Goal: Transaction & Acquisition: Subscribe to service/newsletter

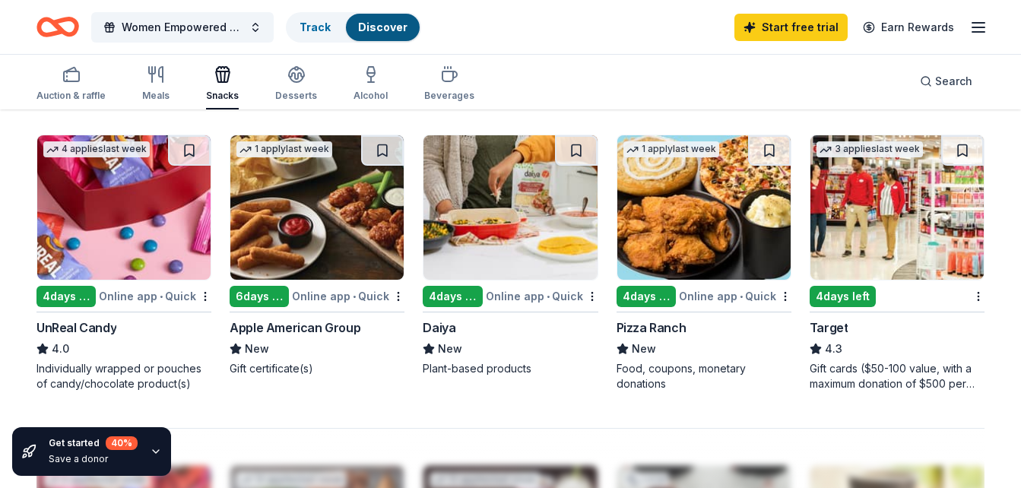
scroll to position [1028, 0]
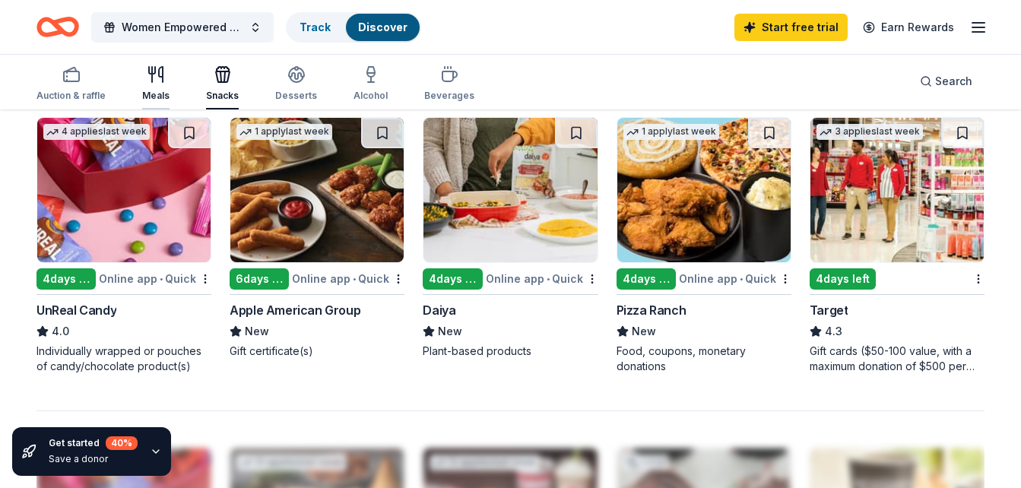
click at [152, 82] on icon "button" at bounding box center [156, 74] width 18 height 18
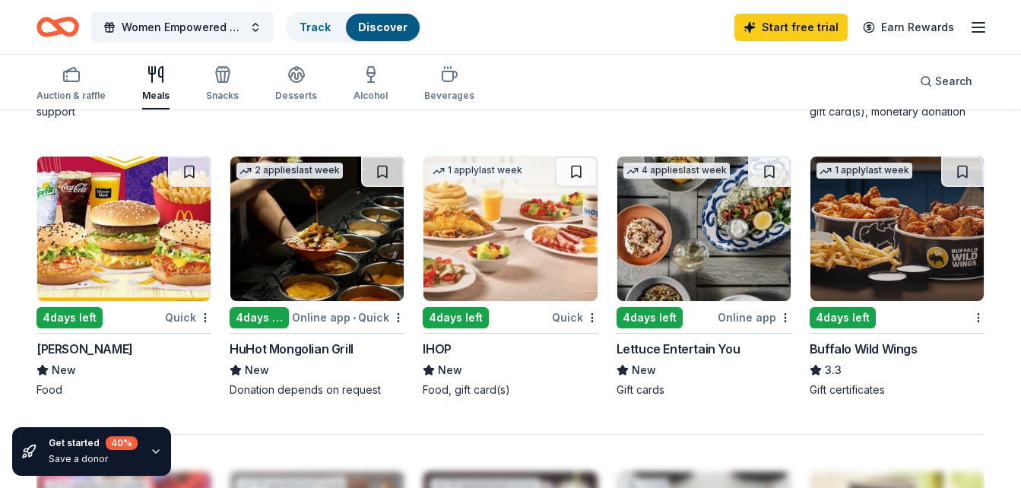
scroll to position [1006, 0]
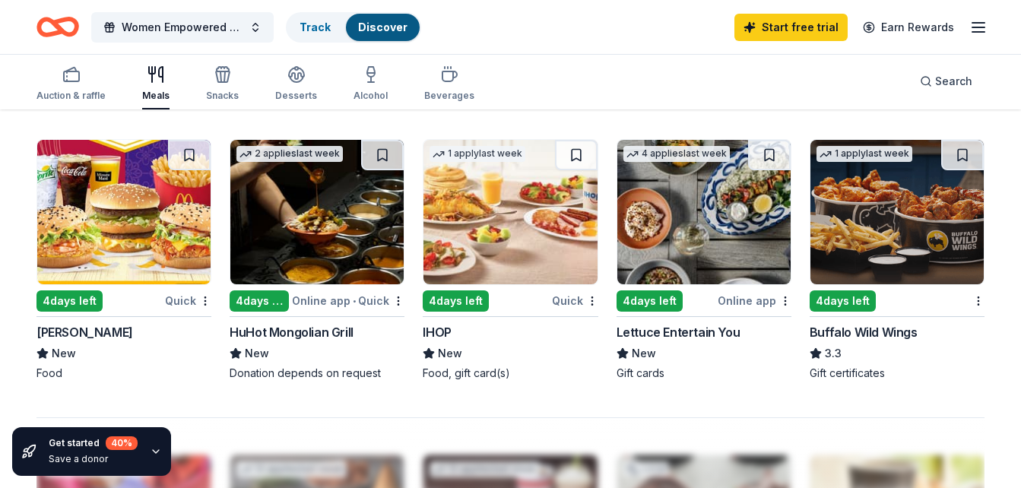
click at [474, 303] on div "4 days left" at bounding box center [456, 300] width 66 height 21
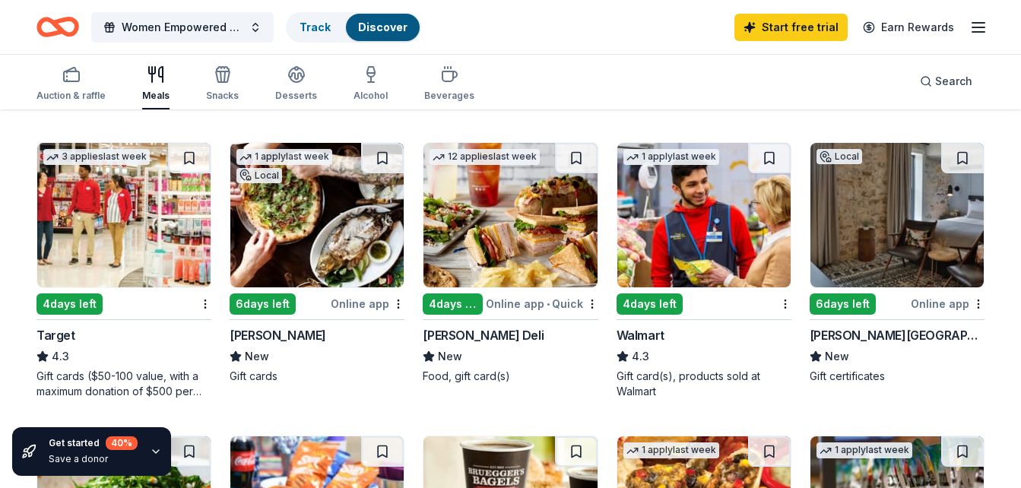
scroll to position [420, 0]
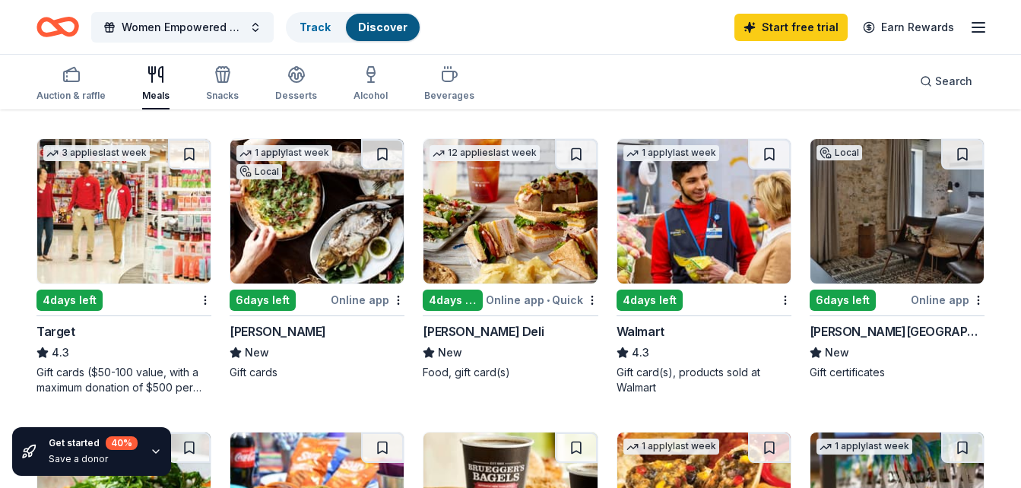
click at [526, 213] on img at bounding box center [509, 211] width 173 height 144
click at [423, 138] on link "12 applies last week 4 days left Online app • Quick [PERSON_NAME] Deli New Food…" at bounding box center [510, 259] width 175 height 242
click at [54, 71] on div "button" at bounding box center [70, 74] width 69 height 18
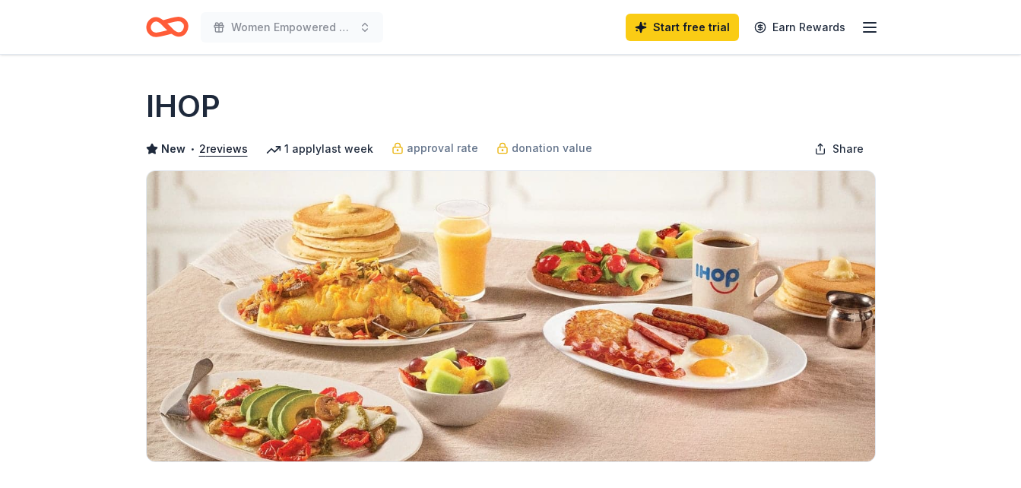
click at [477, 306] on img at bounding box center [511, 316] width 728 height 290
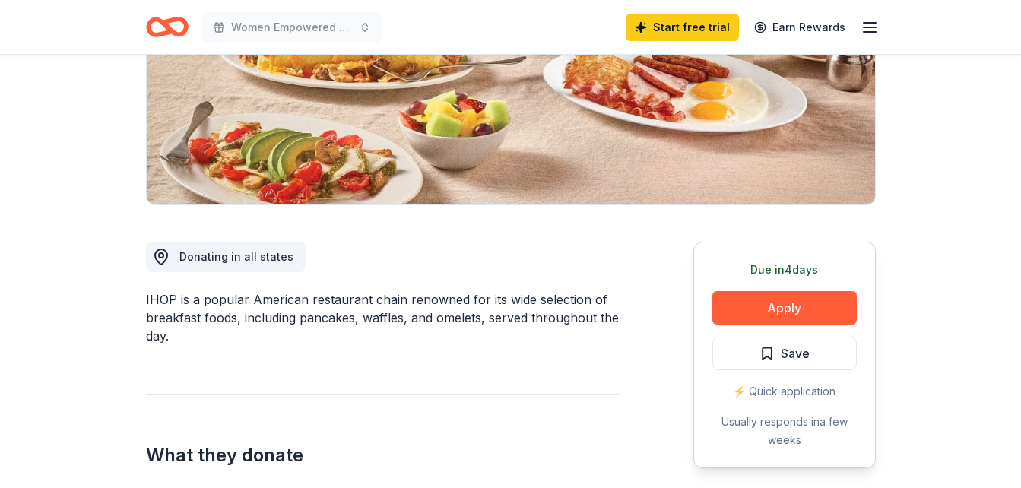
scroll to position [261, 0]
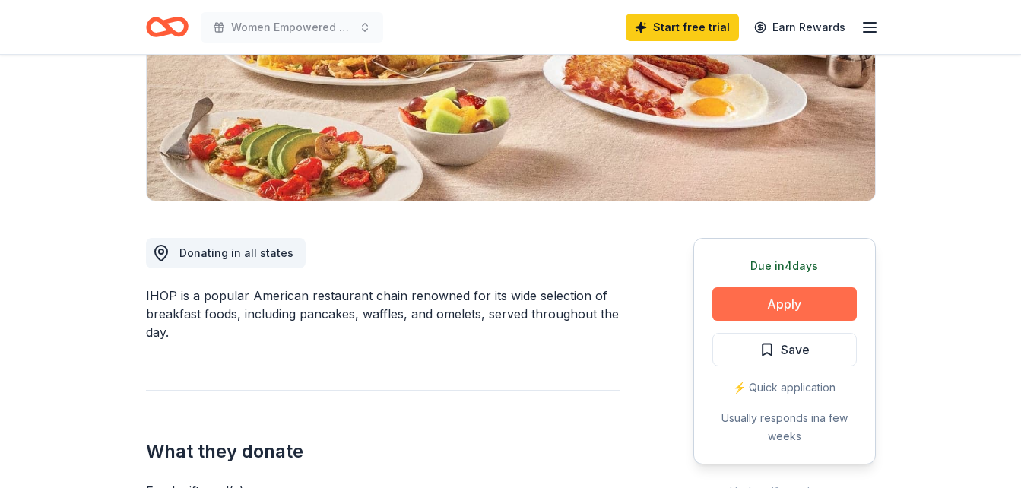
click at [818, 309] on button "Apply" at bounding box center [784, 303] width 144 height 33
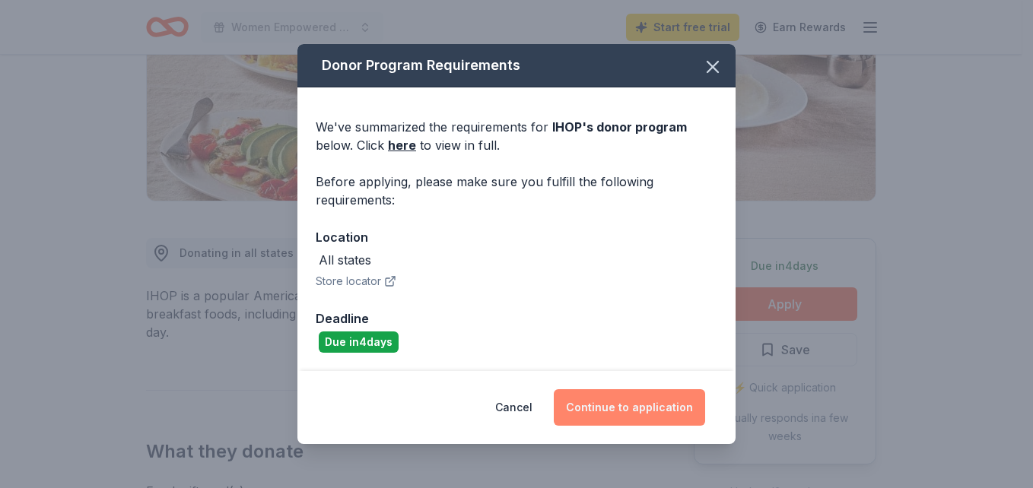
click at [615, 412] on button "Continue to application" at bounding box center [629, 407] width 151 height 36
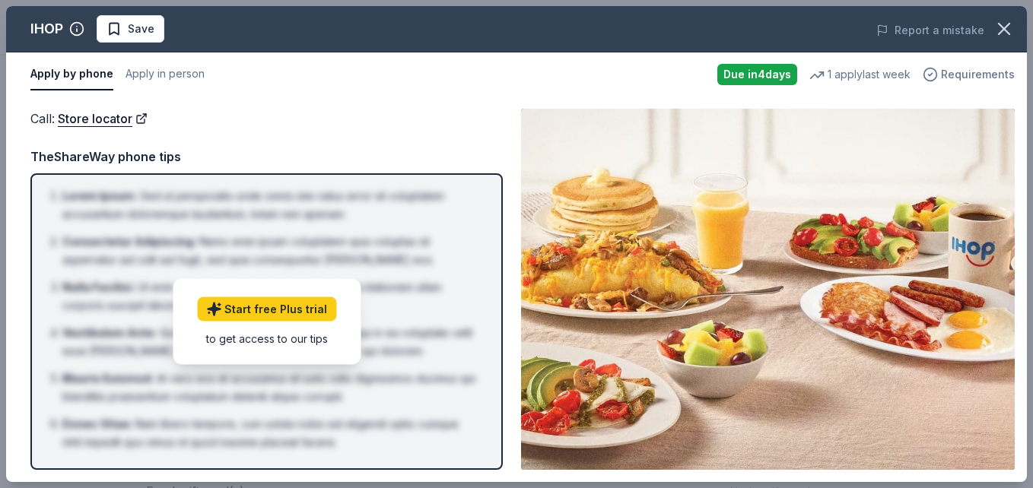
click at [966, 69] on span "Requirements" at bounding box center [978, 74] width 74 height 18
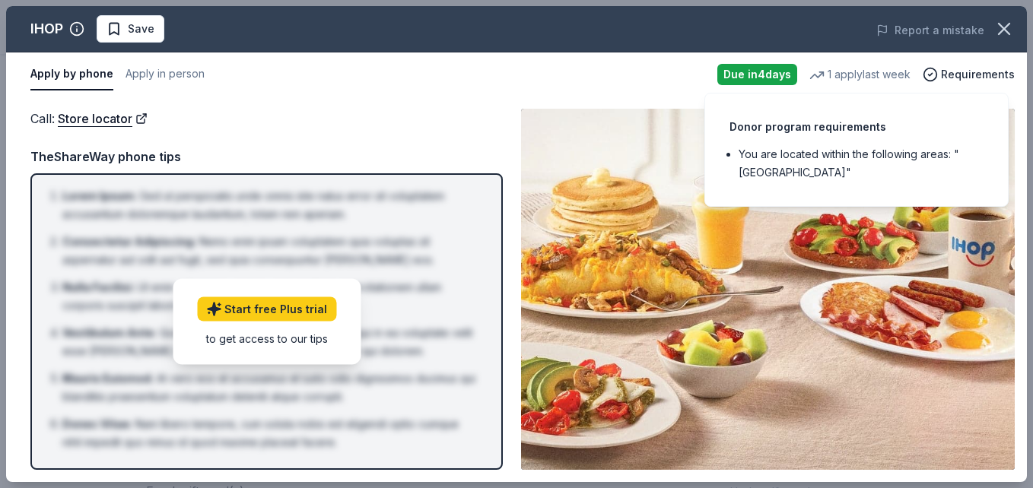
click at [410, 147] on div "TheShareWay phone tips" at bounding box center [266, 157] width 472 height 20
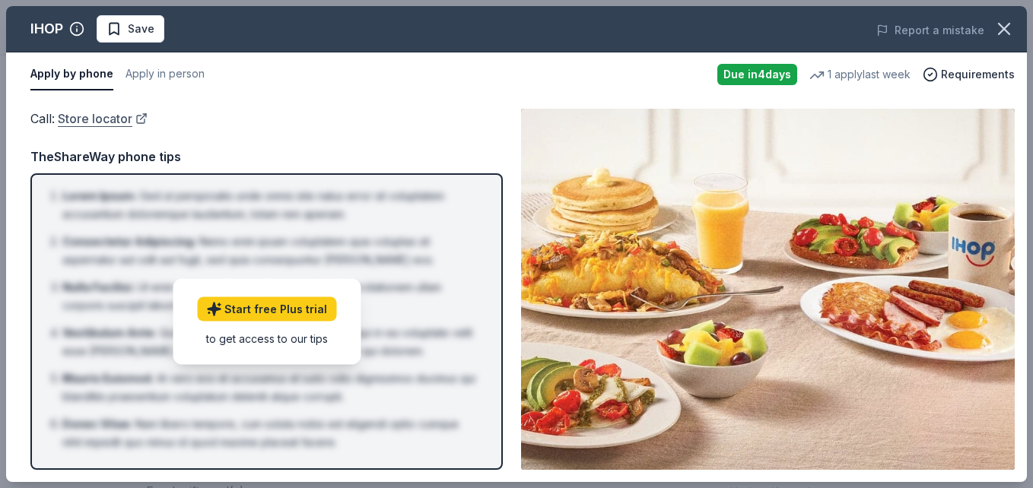
click at [118, 117] on link "Store locator" at bounding box center [103, 119] width 90 height 20
click at [1001, 33] on icon "button" at bounding box center [1003, 28] width 21 height 21
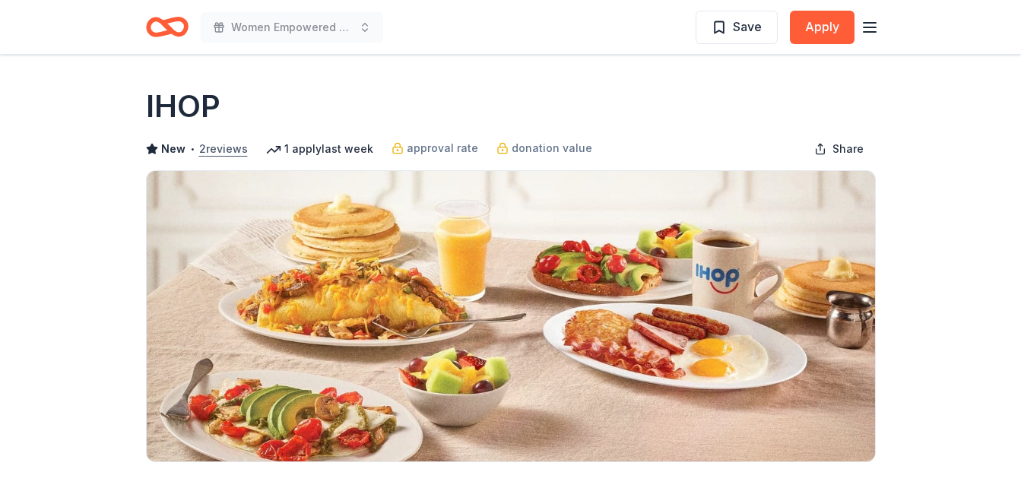
click at [237, 150] on button "2 reviews" at bounding box center [223, 149] width 49 height 18
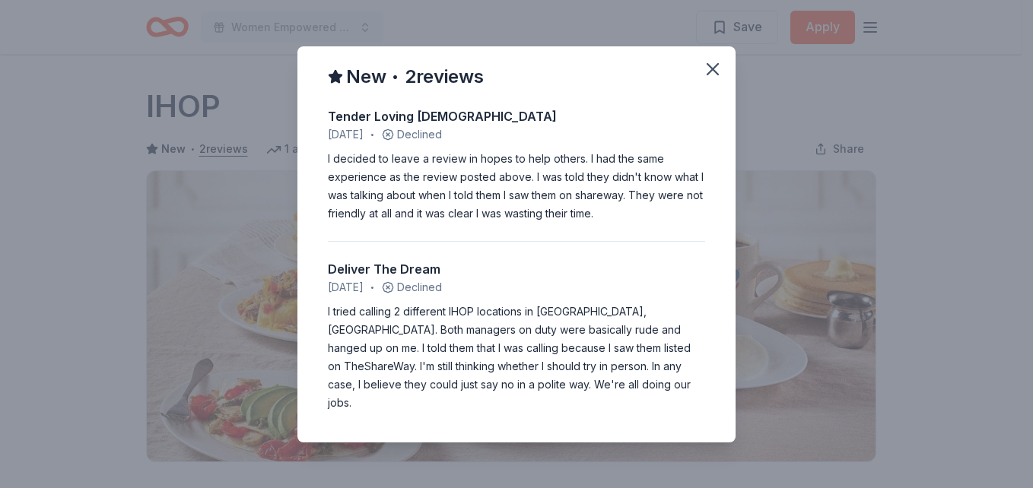
click at [633, 223] on div "I decided to leave a review in hopes to help others. I had the same experience …" at bounding box center [516, 186] width 377 height 73
click at [712, 75] on icon "button" at bounding box center [712, 69] width 11 height 11
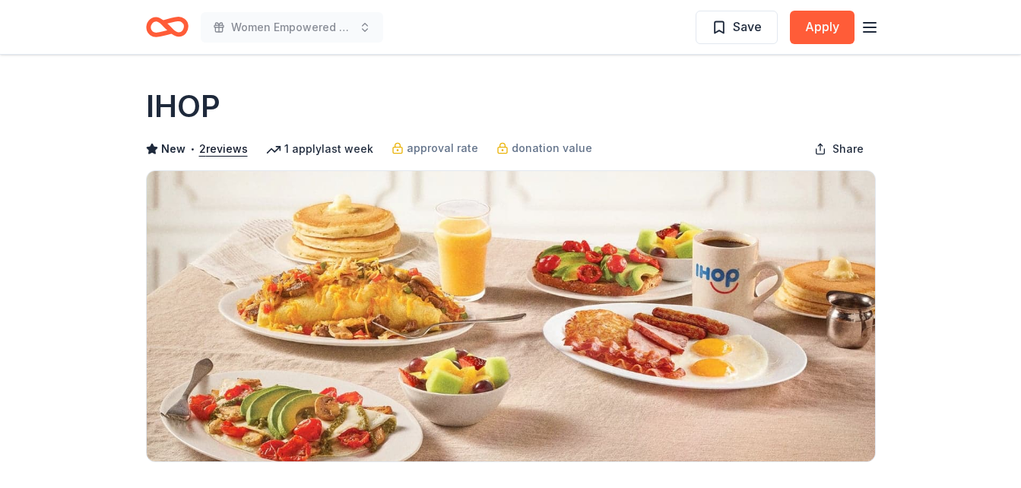
click at [171, 151] on span "New" at bounding box center [173, 149] width 24 height 18
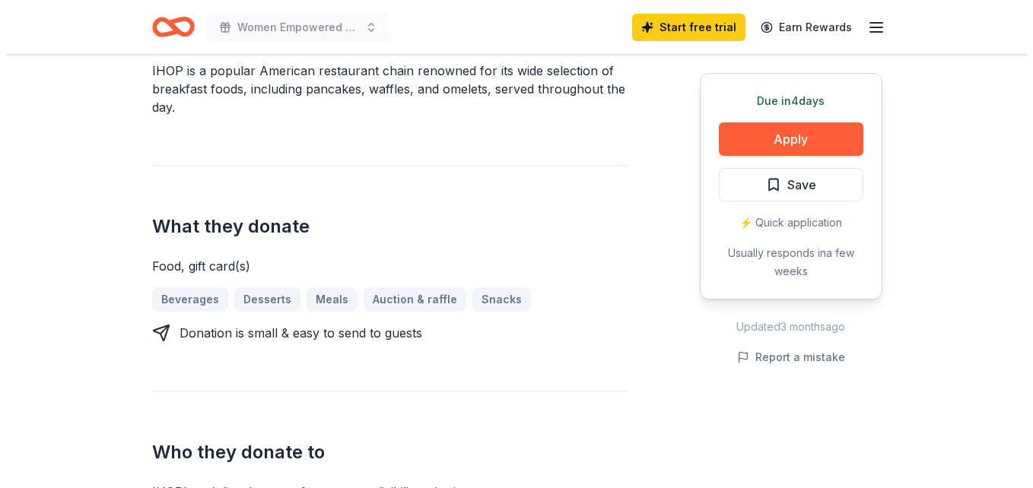
scroll to position [508, 0]
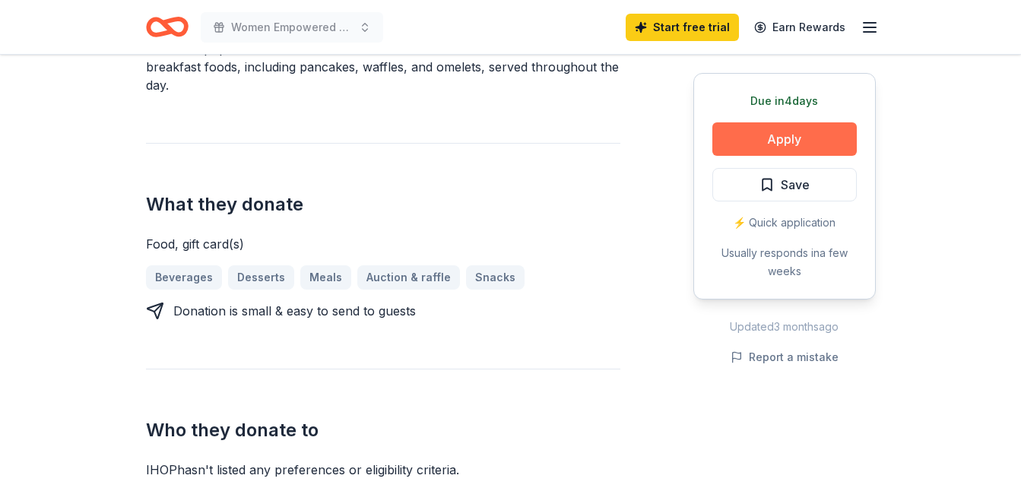
click at [845, 145] on button "Apply" at bounding box center [784, 138] width 144 height 33
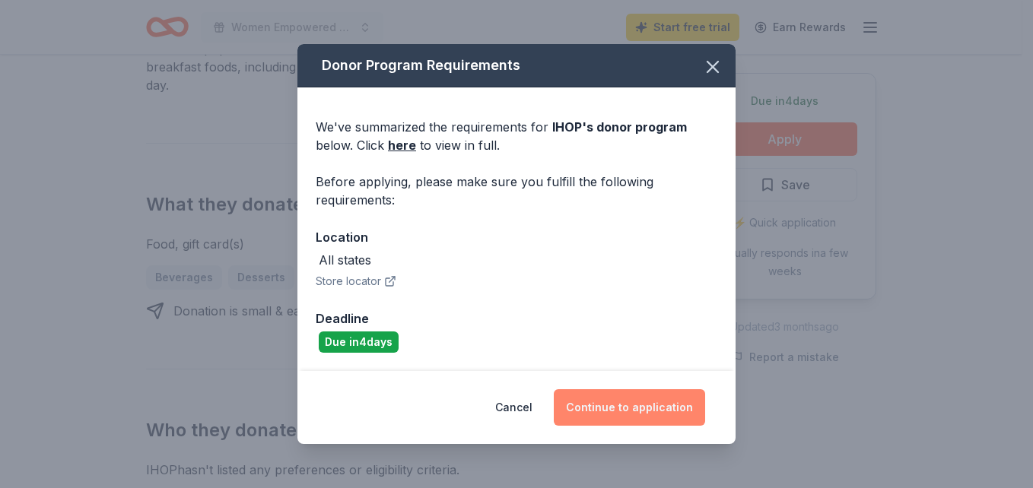
click at [656, 408] on button "Continue to application" at bounding box center [629, 407] width 151 height 36
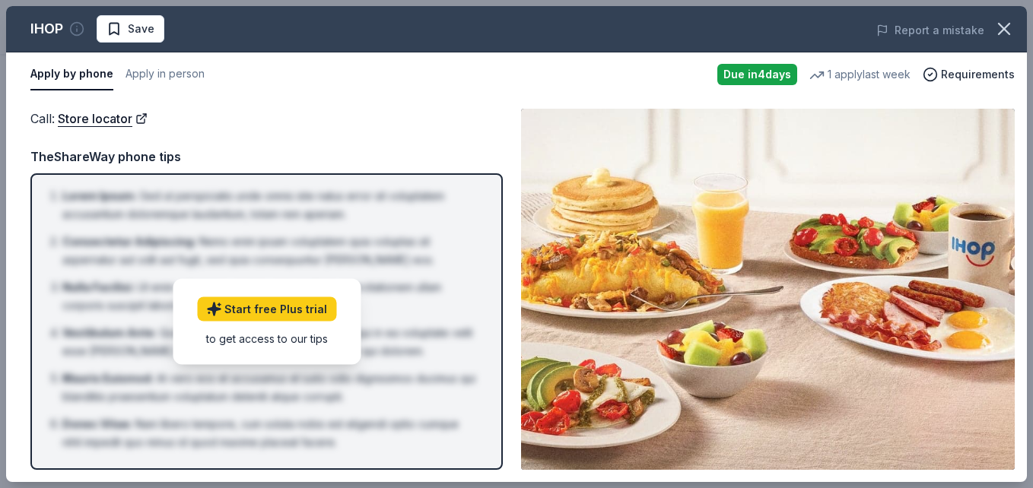
click at [74, 27] on icon "button" at bounding box center [76, 28] width 15 height 15
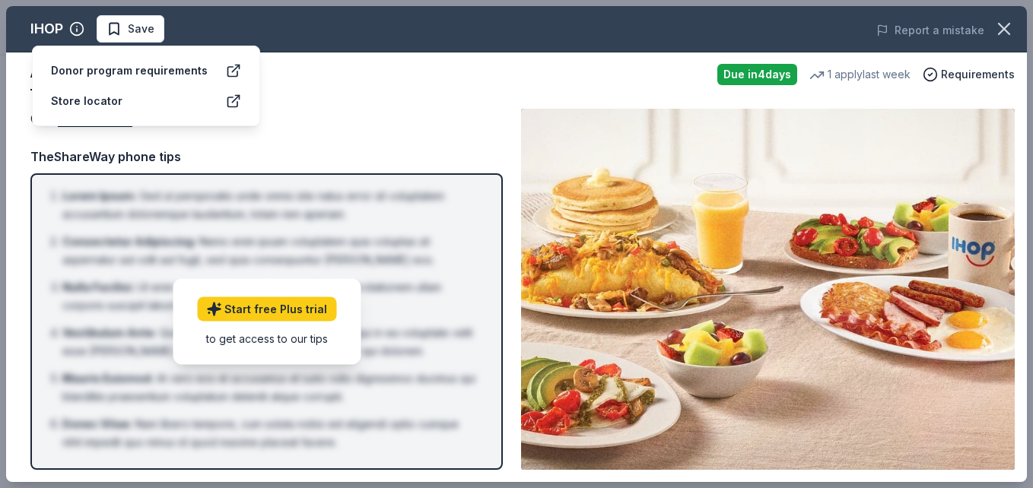
click at [131, 68] on div "Donor program requirements" at bounding box center [129, 71] width 157 height 18
click at [166, 77] on div "Donor program requirements" at bounding box center [129, 71] width 157 height 18
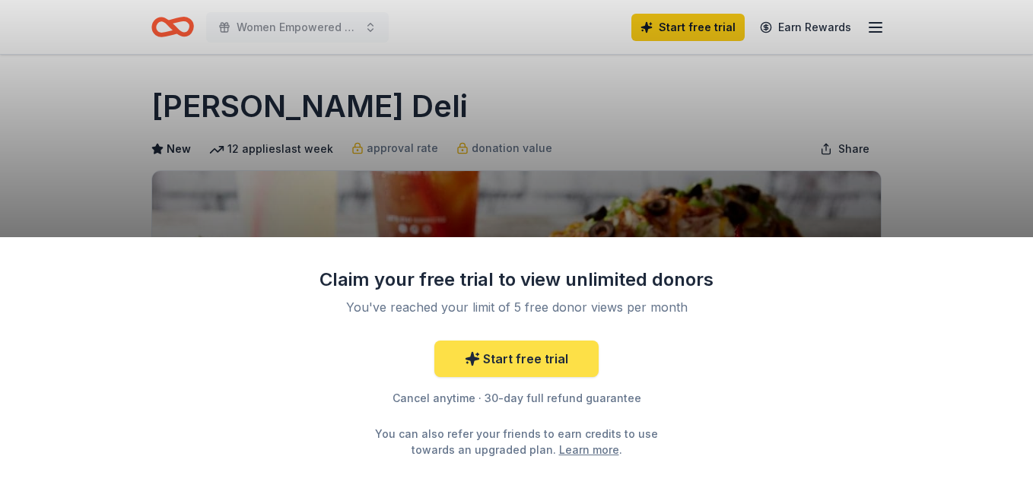
click at [566, 358] on link "Start free trial" at bounding box center [516, 359] width 164 height 36
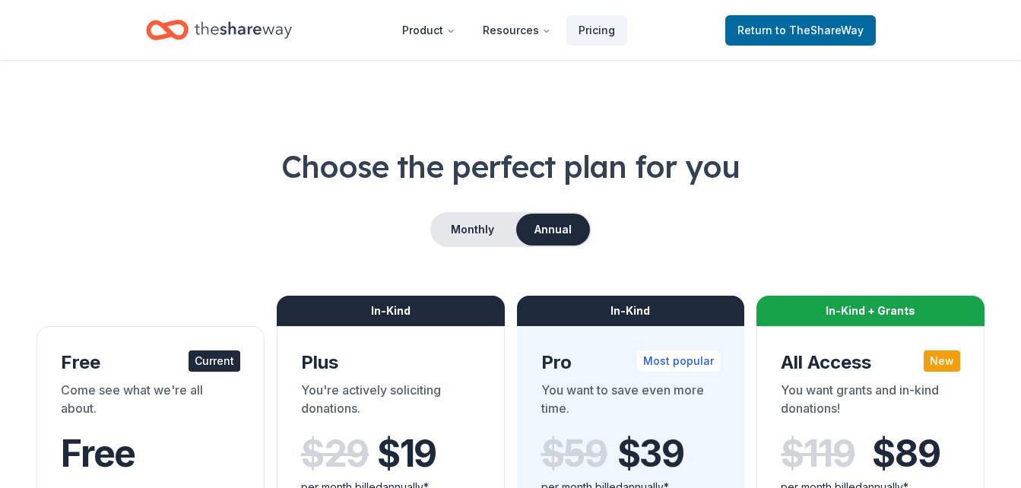
click at [170, 412] on div "Come see what we're all about." at bounding box center [150, 402] width 179 height 43
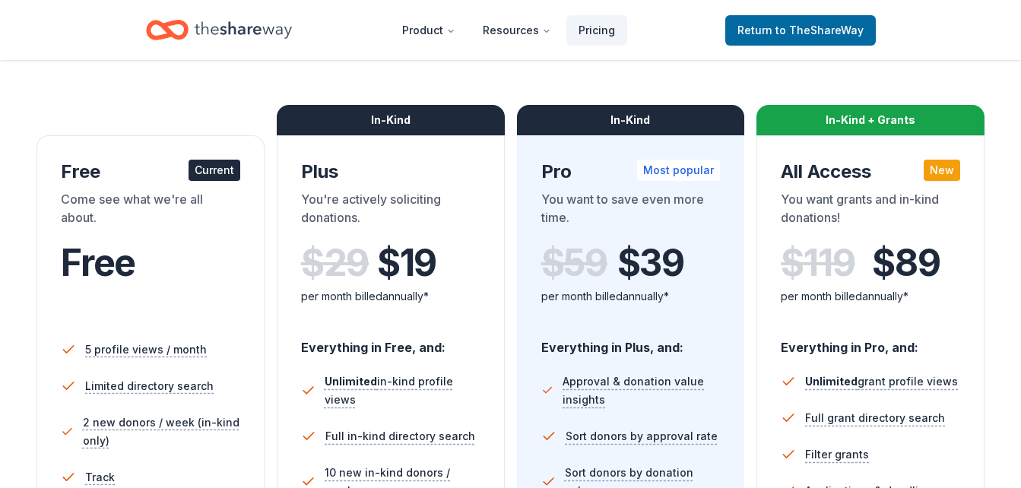
scroll to position [185, 0]
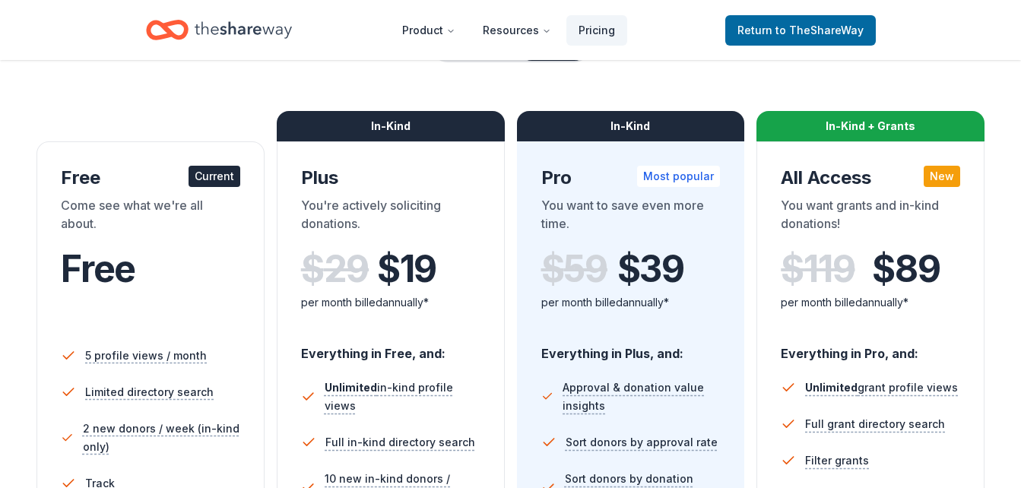
click at [426, 217] on div "You're actively soliciting donations." at bounding box center [390, 217] width 179 height 43
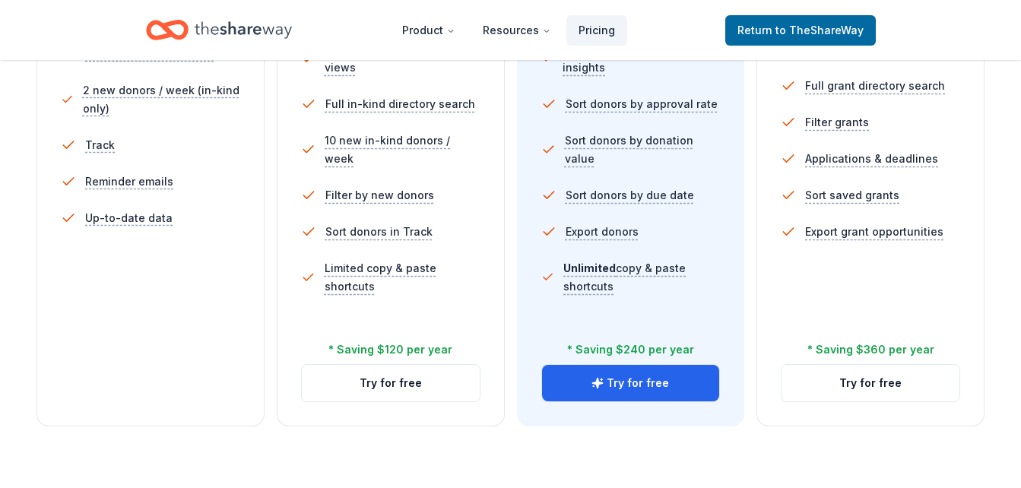
scroll to position [541, 0]
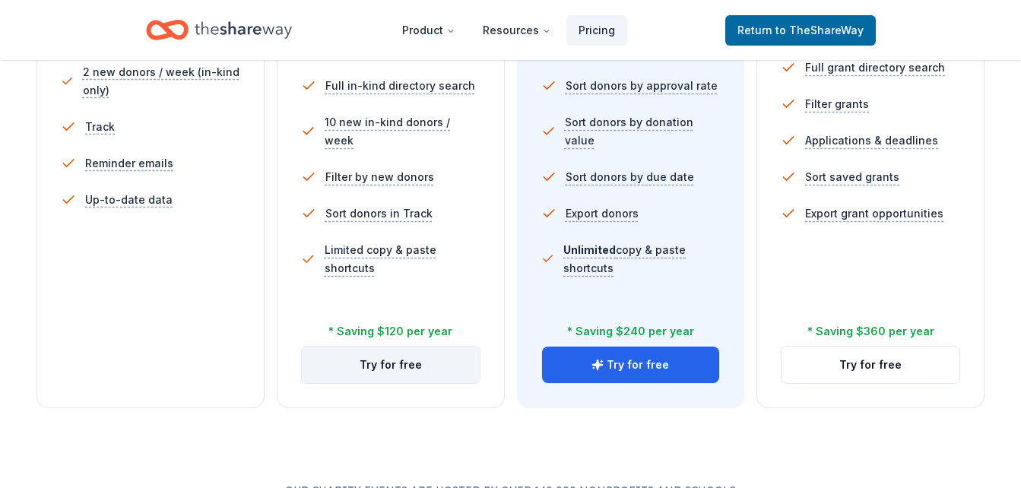
click at [358, 366] on button "Try for free" at bounding box center [391, 365] width 178 height 36
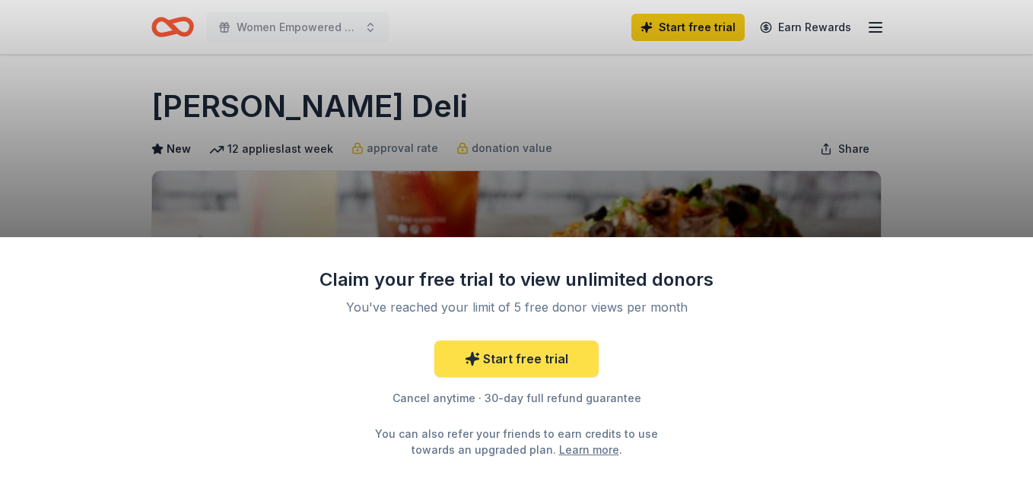
click at [532, 359] on link "Start free trial" at bounding box center [516, 359] width 164 height 36
click at [532, 360] on link "Start free trial" at bounding box center [516, 359] width 164 height 36
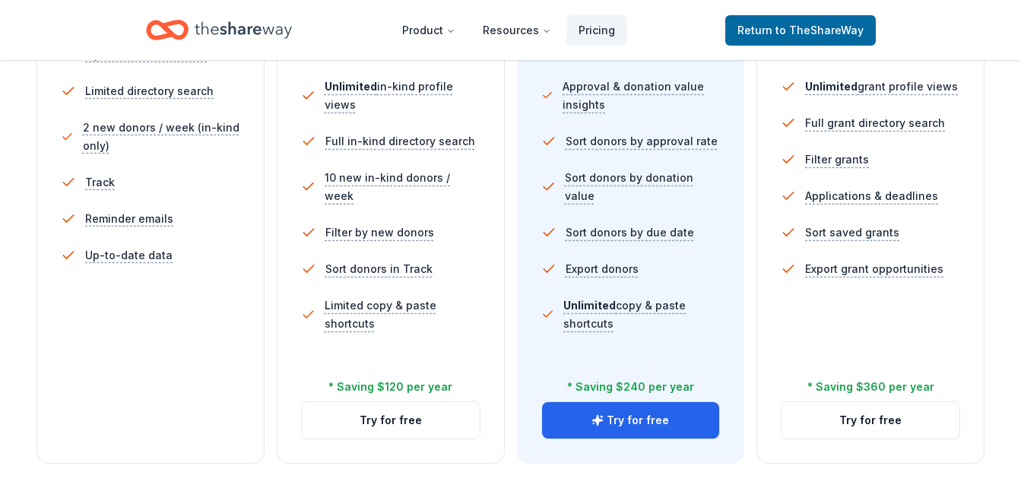
scroll to position [493, 0]
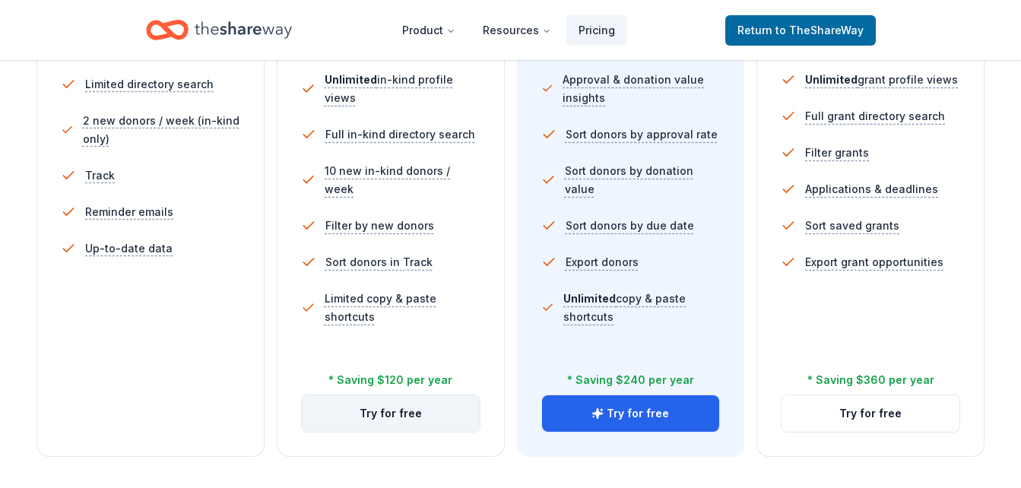
click at [466, 409] on button "Try for free" at bounding box center [391, 413] width 178 height 36
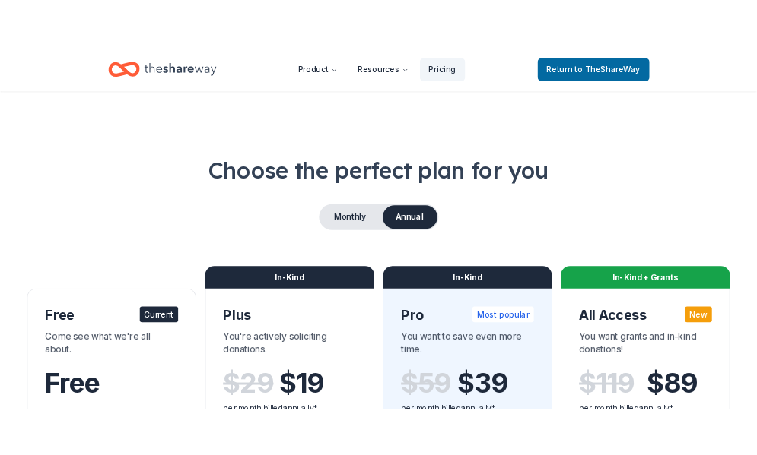
scroll to position [541, 0]
